Goal: Contribute content: Contribute content

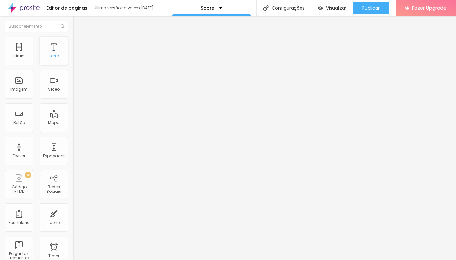
scroll to position [1, 0]
click at [16, 87] on div "Imagem" at bounding box center [18, 88] width 17 height 4
click at [20, 85] on div "Imagem" at bounding box center [19, 83] width 28 height 28
click at [73, 81] on div at bounding box center [109, 78] width 73 height 5
click at [73, 53] on img at bounding box center [75, 51] width 4 height 4
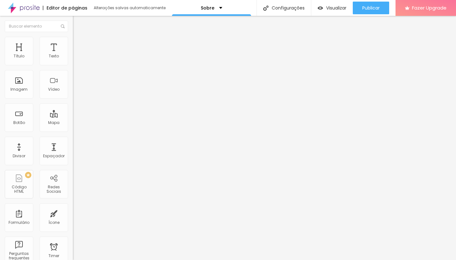
click at [73, 39] on img at bounding box center [76, 40] width 6 height 6
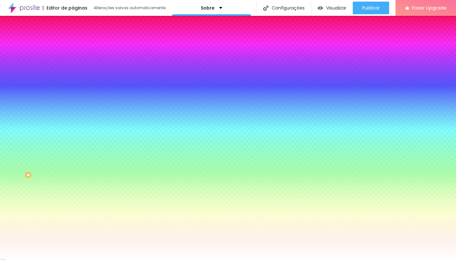
click at [79, 37] on span "Conteúdo" at bounding box center [89, 34] width 20 height 5
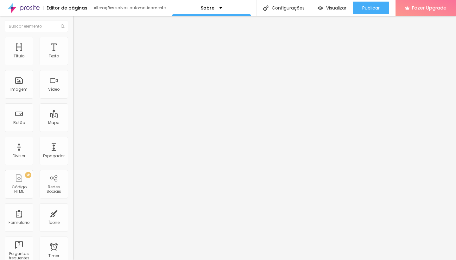
click at [78, 24] on img "button" at bounding box center [80, 23] width 5 height 5
click at [18, 53] on div "Título" at bounding box center [19, 51] width 28 height 28
click at [16, 64] on div "Título" at bounding box center [19, 51] width 28 height 28
click at [19, 54] on div "Título" at bounding box center [19, 51] width 28 height 28
click at [51, 54] on div "Texto" at bounding box center [54, 51] width 28 height 28
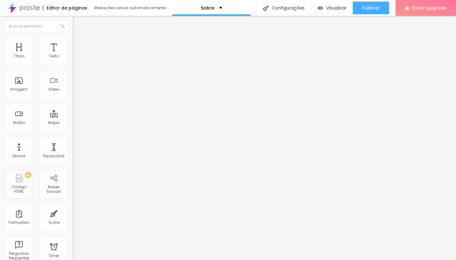
click at [78, 24] on img "button" at bounding box center [80, 23] width 5 height 5
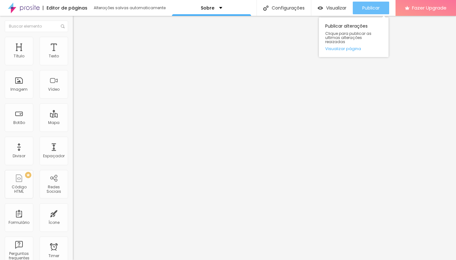
click at [374, 7] on span "Publicar" at bounding box center [370, 7] width 17 height 5
click at [355, 47] on link "Visualizar página" at bounding box center [353, 49] width 57 height 4
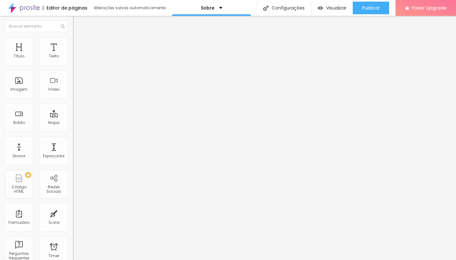
click at [79, 43] on span "Avançado" at bounding box center [89, 40] width 21 height 5
click at [107, 53] on img at bounding box center [109, 51] width 4 height 4
click at [73, 99] on span "Original" at bounding box center [80, 96] width 15 height 5
click at [73, 39] on img at bounding box center [76, 40] width 6 height 6
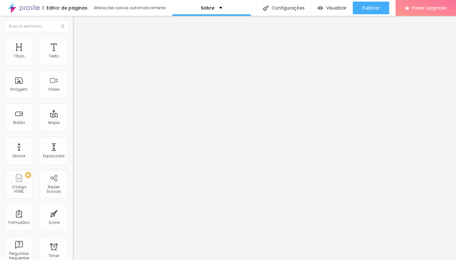
type input "95"
type input "90"
type input "85"
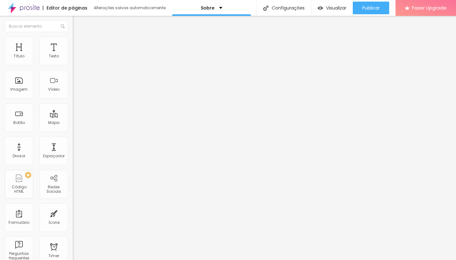
type input "85"
type input "80"
type input "75"
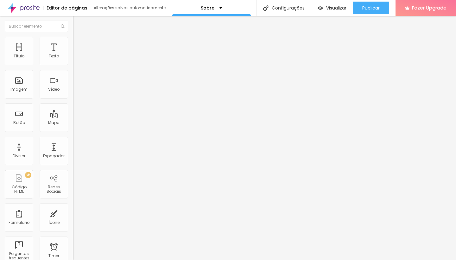
type input "70"
type input "65"
type input "60"
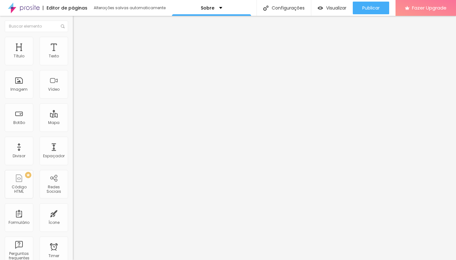
type input "60"
type input "55"
type input "50"
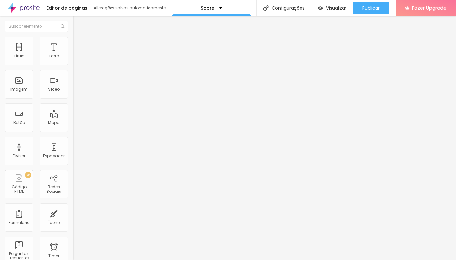
type input "45"
type input "40"
drag, startPoint x: 67, startPoint y: 70, endPoint x: 28, endPoint y: 70, distance: 39.6
type input "40"
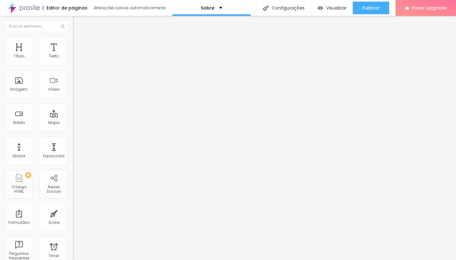
click at [73, 65] on input "range" at bounding box center [93, 62] width 41 height 5
type input "2"
type input "5"
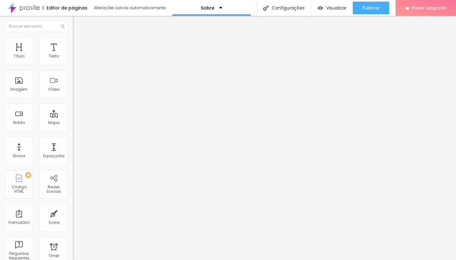
type input "7"
type input "8"
type input "15"
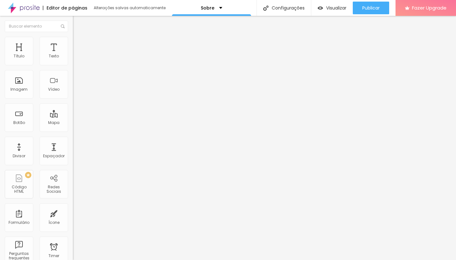
type input "15"
type input "21"
type input "25"
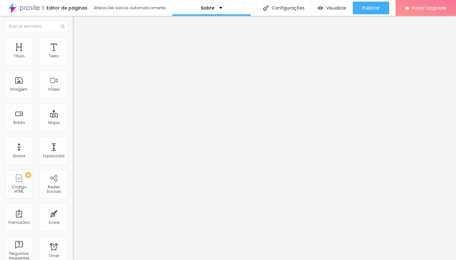
type input "26"
type input "28"
drag, startPoint x: 14, startPoint y: 82, endPoint x: 20, endPoint y: 82, distance: 6.4
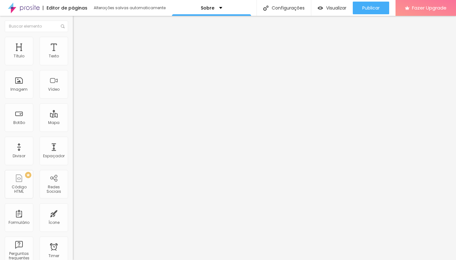
type input "28"
click at [73, 139] on input "range" at bounding box center [93, 141] width 41 height 5
click at [73, 206] on input "range" at bounding box center [93, 208] width 41 height 5
click at [73, 41] on li "Avançado" at bounding box center [109, 40] width 73 height 6
type input "7"
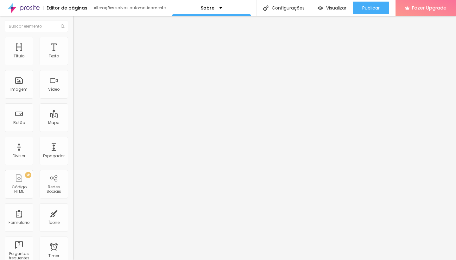
type input "7"
type input "8"
type input "10"
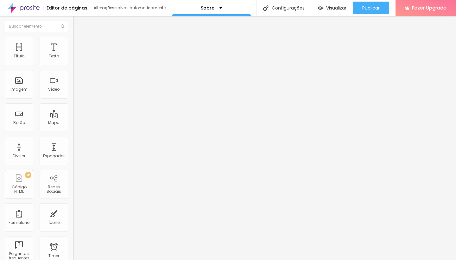
type input "11"
type input "17"
type input "19"
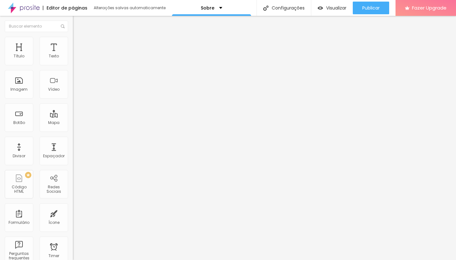
type input "19"
type input "23"
type input "31"
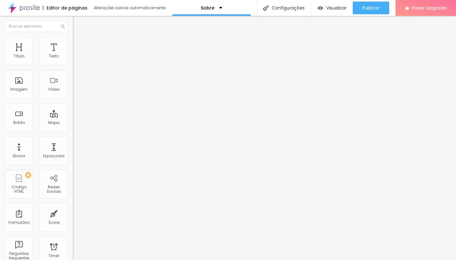
type input "33"
type input "29"
type input "17"
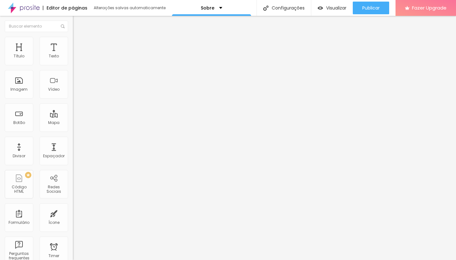
type input "17"
type input "11"
type input "10"
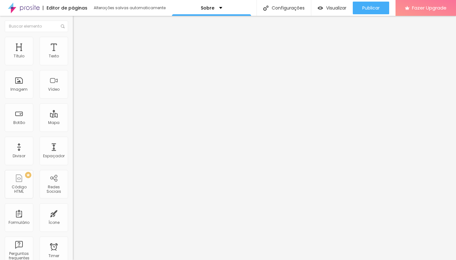
type input "9"
type input "7"
type input "6"
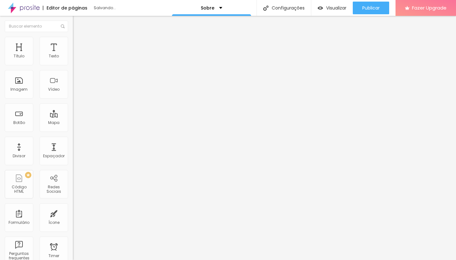
type input "6"
type input "5"
type input "6"
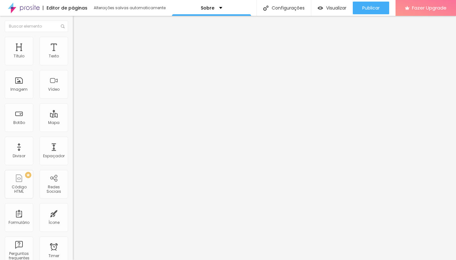
type input "7"
type input "8"
type input "9"
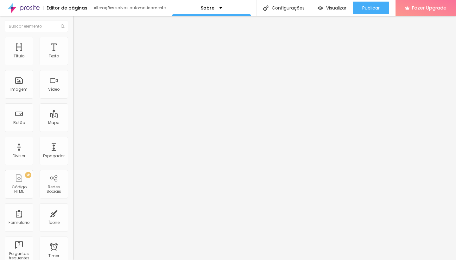
type input "9"
type input "10"
click at [73, 116] on input "range" at bounding box center [93, 118] width 41 height 5
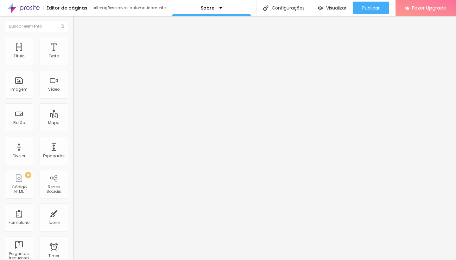
drag, startPoint x: 40, startPoint y: 75, endPoint x: 40, endPoint y: 58, distance: 17.1
click at [73, 58] on span "Encaixotado" at bounding box center [85, 54] width 25 height 5
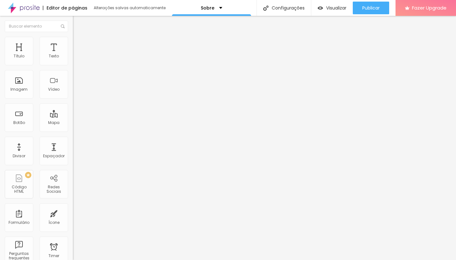
click at [73, 67] on span "Completo" at bounding box center [82, 64] width 19 height 5
click at [73, 61] on span "Encaixotado" at bounding box center [85, 58] width 25 height 5
click at [78, 22] on img "button" at bounding box center [80, 23] width 5 height 5
click at [78, 21] on img "button" at bounding box center [80, 23] width 5 height 5
click at [78, 22] on img "button" at bounding box center [80, 23] width 5 height 5
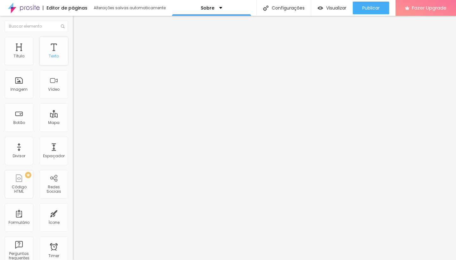
click at [51, 57] on div "Texto" at bounding box center [54, 56] width 10 height 4
click at [73, 54] on span "Adicionar imagem" at bounding box center [93, 51] width 41 height 5
click at [79, 44] on span "Estilo" at bounding box center [84, 40] width 10 height 5
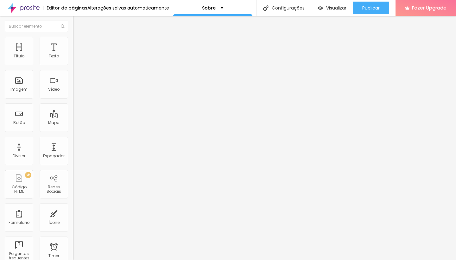
type input "95"
type input "90"
type input "85"
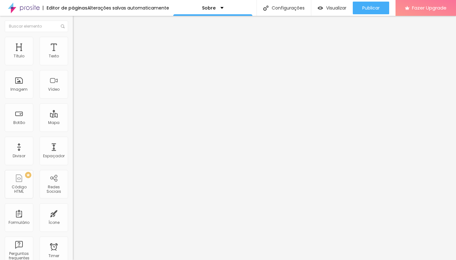
type input "85"
type input "80"
type input "75"
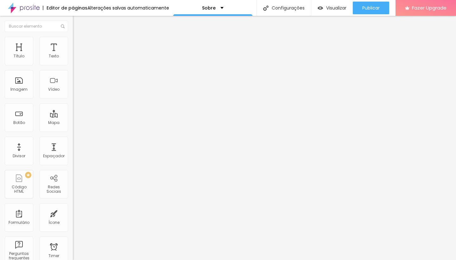
type input "70"
type input "65"
type input "60"
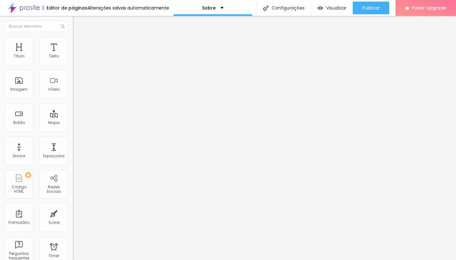
type input "60"
type input "55"
type input "50"
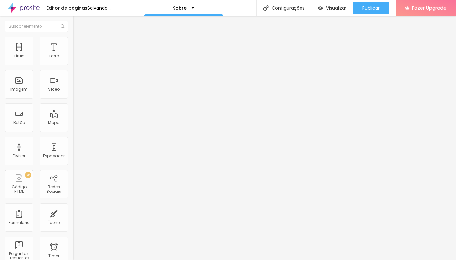
type input "45"
drag, startPoint x: 67, startPoint y: 70, endPoint x: 29, endPoint y: 69, distance: 38.6
type input "45"
click at [73, 65] on input "range" at bounding box center [93, 62] width 41 height 5
click at [79, 45] on span "Avançado" at bounding box center [89, 47] width 21 height 5
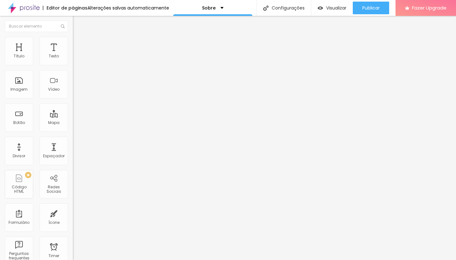
click at [79, 37] on span "Conteúdo" at bounding box center [89, 34] width 20 height 5
click at [73, 80] on img at bounding box center [75, 78] width 4 height 4
click at [334, 8] on span "Visualizar" at bounding box center [336, 7] width 20 height 5
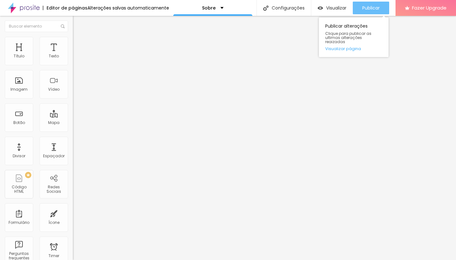
click at [362, 8] on span "Publicar" at bounding box center [370, 7] width 17 height 5
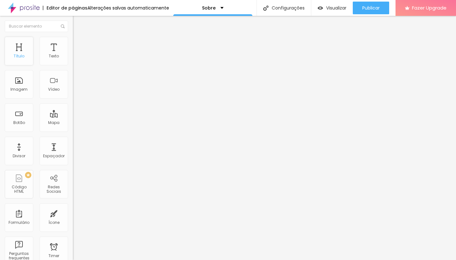
click at [19, 55] on div "Título" at bounding box center [19, 56] width 11 height 4
click at [73, 60] on span "Titulo 2" at bounding box center [83, 56] width 21 height 8
click at [73, 54] on span "Titulo 1" at bounding box center [83, 50] width 21 height 9
click at [78, 54] on span "Titulo 1" at bounding box center [88, 50] width 21 height 9
click at [76, 91] on icon "button" at bounding box center [77, 90] width 3 height 3
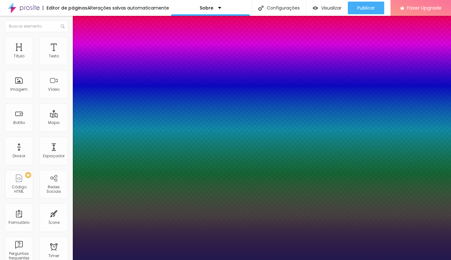
type input "1"
type input "18"
type input "1"
type input "20"
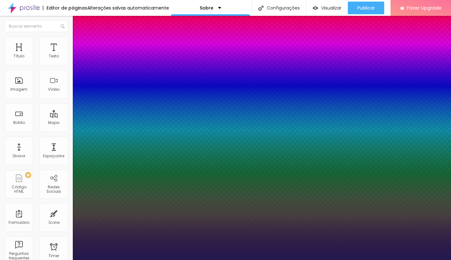
type input "20"
type input "1"
type input "22"
type input "1"
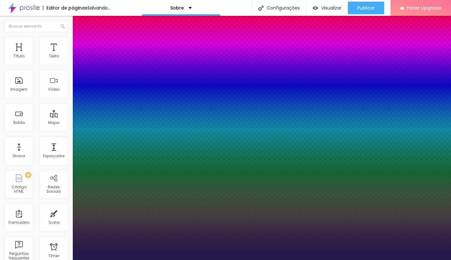
type input "23"
type input "1"
type input "24"
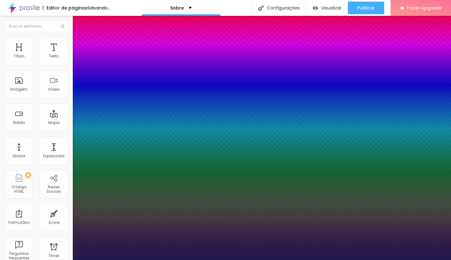
type input "1"
type input "25"
type input "1"
type input "26"
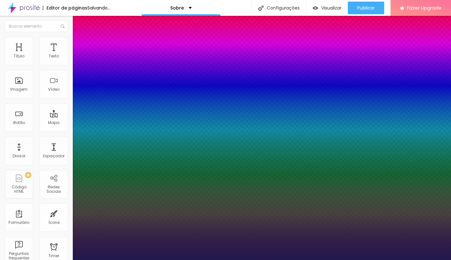
type input "26"
type input "1"
drag, startPoint x: 86, startPoint y: 176, endPoint x: 91, endPoint y: 176, distance: 4.4
type input "26"
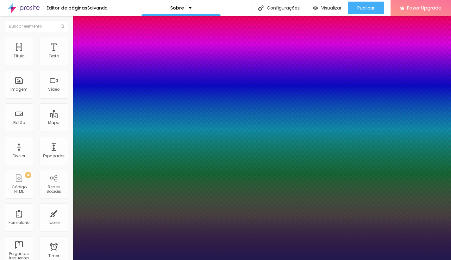
type input "1"
click at [277, 259] on div at bounding box center [225, 260] width 451 height 0
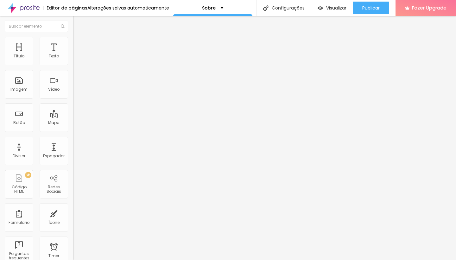
click at [78, 23] on img "button" at bounding box center [80, 23] width 5 height 5
click at [338, 10] on span "Visualizar" at bounding box center [336, 7] width 20 height 5
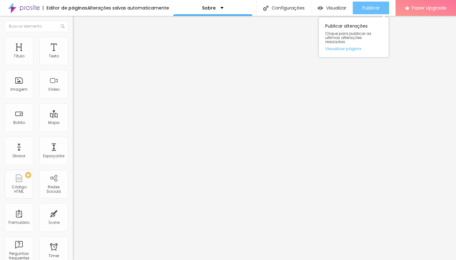
click at [360, 7] on button "Publicar" at bounding box center [371, 8] width 36 height 13
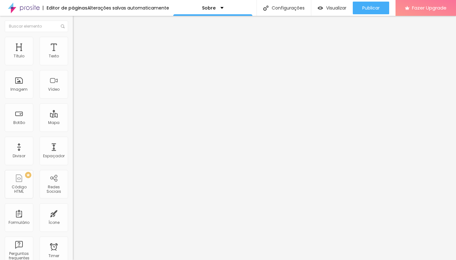
click at [79, 45] on span "Avançado" at bounding box center [89, 47] width 21 height 5
type input "7"
type input "17"
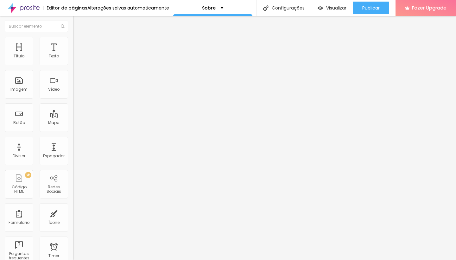
type input "23"
type input "26"
type input "28"
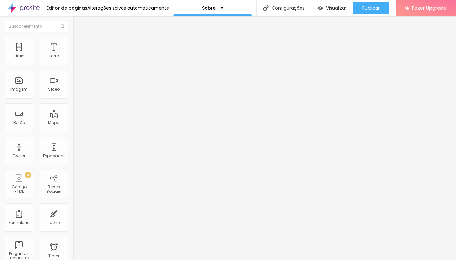
type input "28"
type input "29"
type input "27"
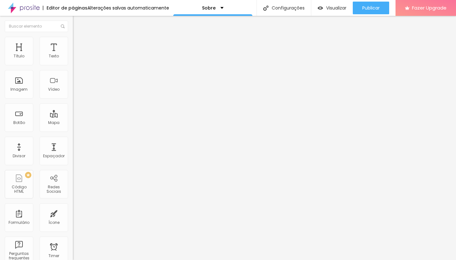
type input "24"
type input "18"
type input "16"
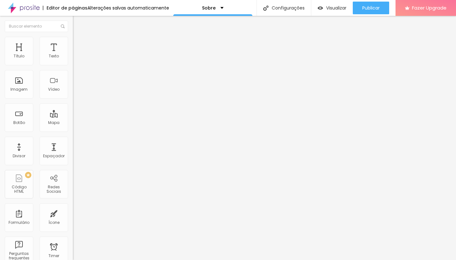
type input "16"
type input "15"
type input "14"
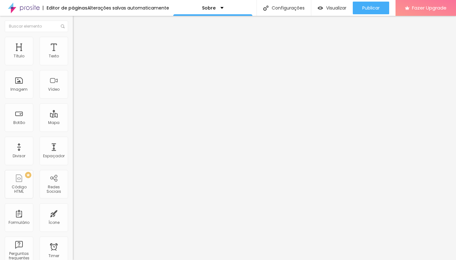
type input "14"
click at [73, 123] on input "range" at bounding box center [93, 125] width 41 height 5
type input "8"
type input "14"
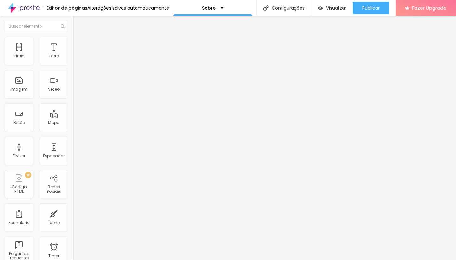
type input "14"
type input "16"
type input "19"
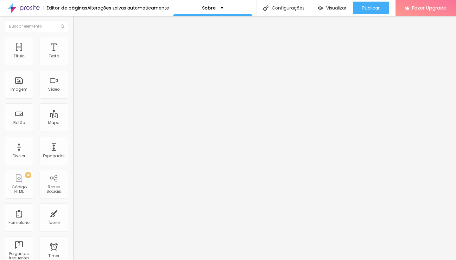
type input "21"
type input "25"
type input "26"
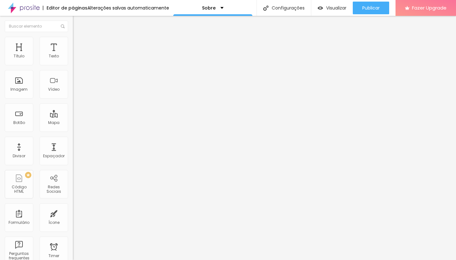
type input "26"
type input "27"
type input "28"
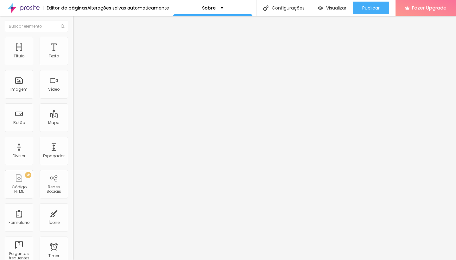
type input "30"
type input "31"
type input "32"
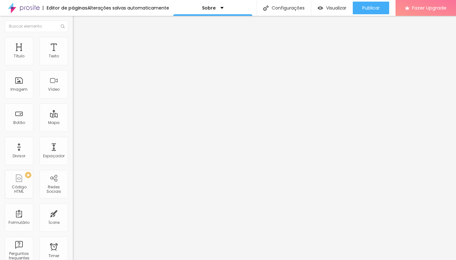
type input "32"
type input "33"
type input "34"
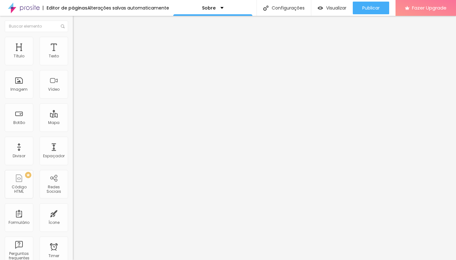
type input "35"
type input "36"
type input "39"
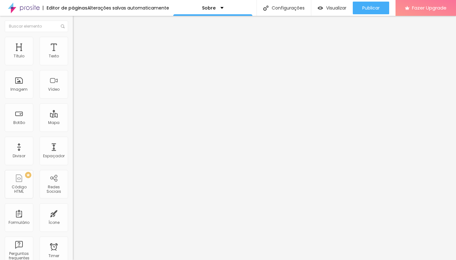
type input "39"
type input "40"
type input "41"
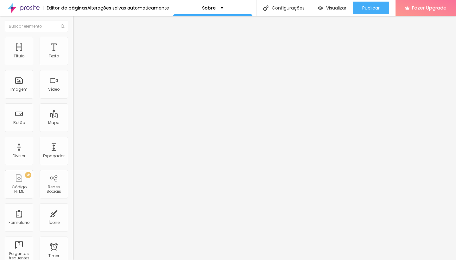
type input "42"
type input "44"
type input "45"
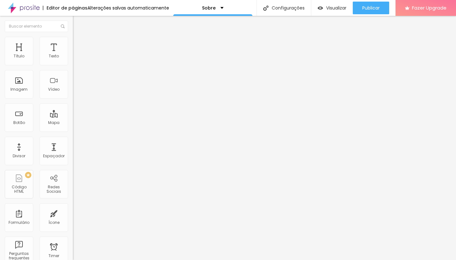
type input "45"
type input "48"
type input "46"
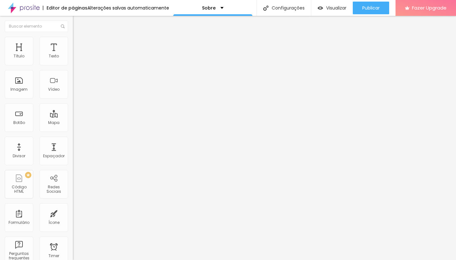
type input "43"
type input "39"
type input "33"
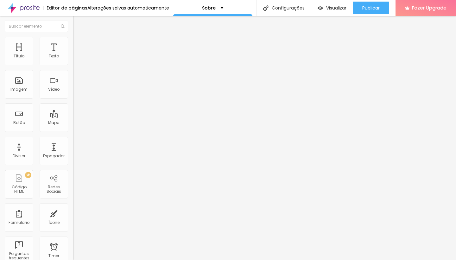
type input "33"
type input "30"
type input "29"
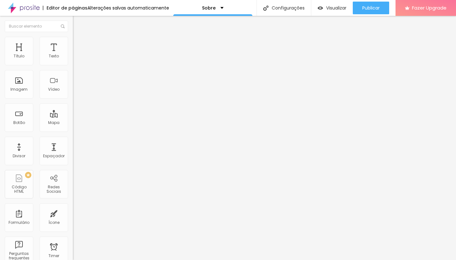
type input "28"
type input "27"
type input "28"
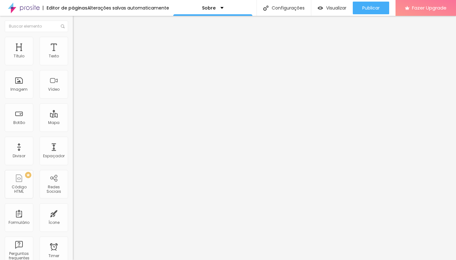
type input "28"
type input "27"
type input "26"
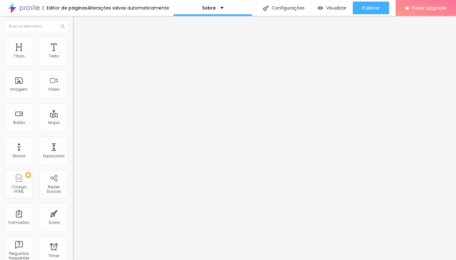
type input "25"
type input "24"
type input "23"
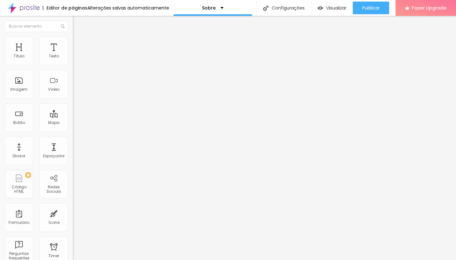
type input "23"
type input "21"
type input "20"
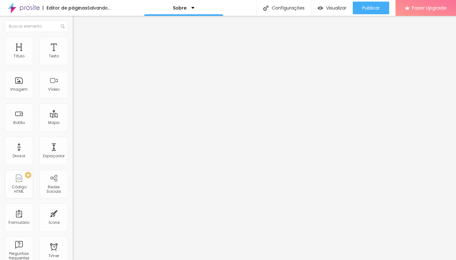
type input "19"
type input "18"
type input "17"
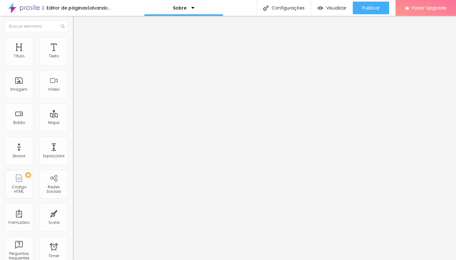
type input "17"
type input "16"
drag, startPoint x: 18, startPoint y: 76, endPoint x: 21, endPoint y: 79, distance: 4.5
type input "16"
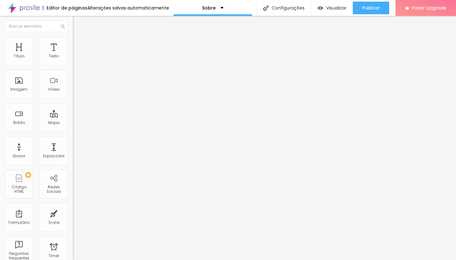
click at [73, 212] on div at bounding box center [109, 215] width 73 height 6
click at [73, 37] on img at bounding box center [76, 40] width 6 height 6
type input "50"
type input "55"
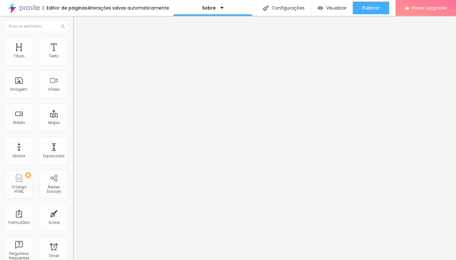
type input "55"
type input "60"
type input "65"
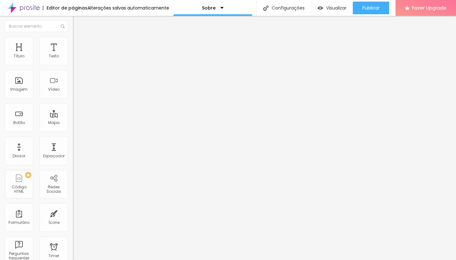
type input "70"
type input "65"
type input "70"
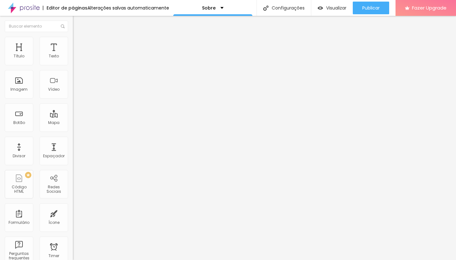
type input "70"
type input "75"
type input "80"
drag, startPoint x: 32, startPoint y: 70, endPoint x: 54, endPoint y: 75, distance: 22.4
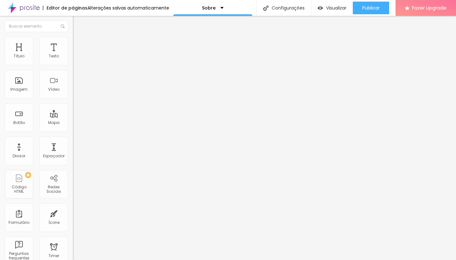
type input "80"
click at [73, 66] on div "Tamanho 80 px %" at bounding box center [109, 57] width 73 height 16
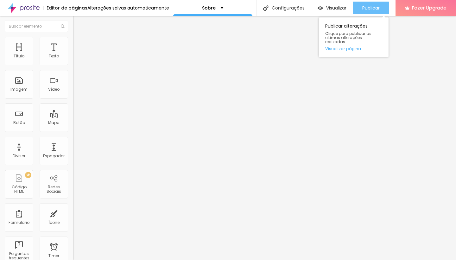
click at [364, 10] on span "Publicar" at bounding box center [370, 7] width 17 height 5
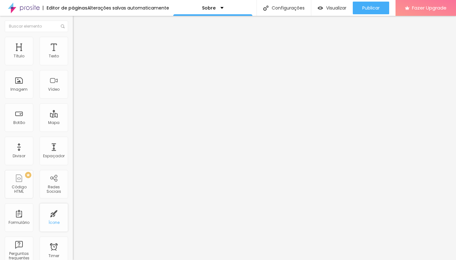
click at [52, 224] on div "Ícone" at bounding box center [53, 222] width 11 height 4
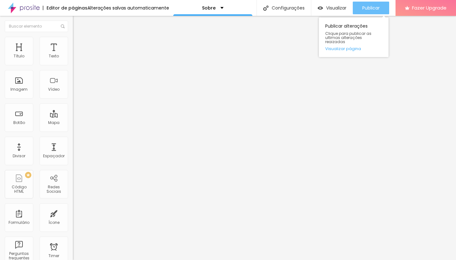
click at [371, 4] on div "Publicar" at bounding box center [370, 8] width 17 height 13
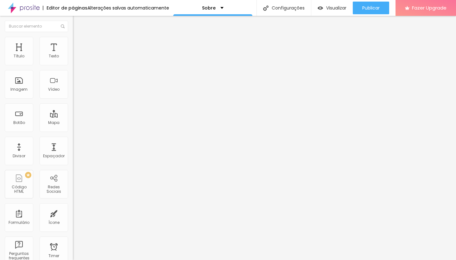
click at [78, 23] on img "button" at bounding box center [80, 23] width 5 height 5
click at [218, 7] on div "Sobre" at bounding box center [213, 8] width 22 height 4
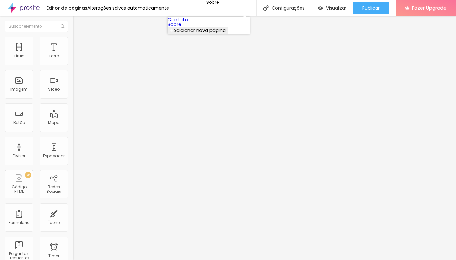
click at [187, 23] on link "Contato" at bounding box center [177, 19] width 21 height 7
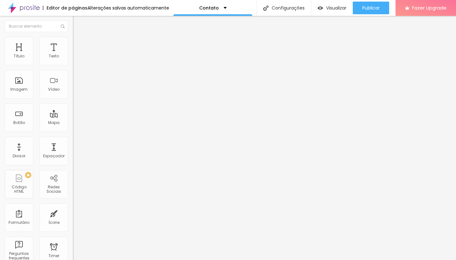
click at [73, 60] on input "Alboom [GEOGRAPHIC_DATA]" at bounding box center [111, 56] width 76 height 6
type input "32310520"
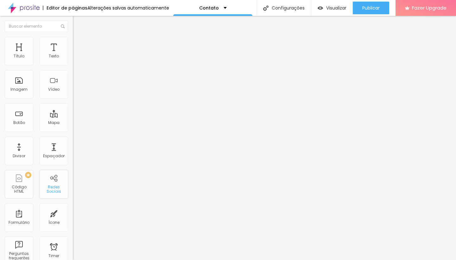
click at [49, 185] on div "Redes Sociais" at bounding box center [54, 184] width 28 height 28
click at [50, 189] on div "Redes Sociais" at bounding box center [53, 189] width 25 height 9
click at [79, 43] on span "Estilo" at bounding box center [84, 40] width 10 height 5
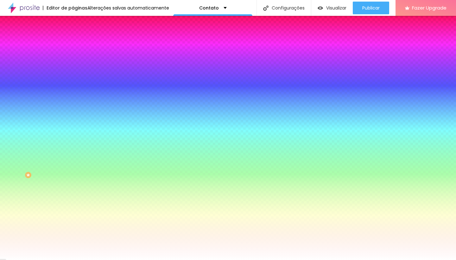
click at [73, 62] on input "#FFFFFF" at bounding box center [111, 63] width 76 height 6
type input "#FFFFFF"
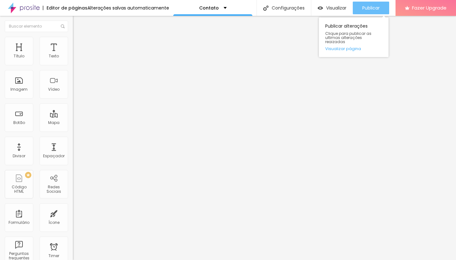
click at [356, 6] on button "Publicar" at bounding box center [371, 8] width 36 height 13
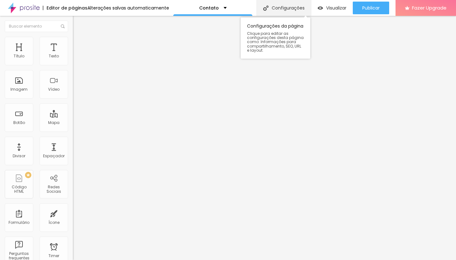
click at [287, 8] on div "Configurações" at bounding box center [283, 8] width 54 height 16
